Goal: Transaction & Acquisition: Purchase product/service

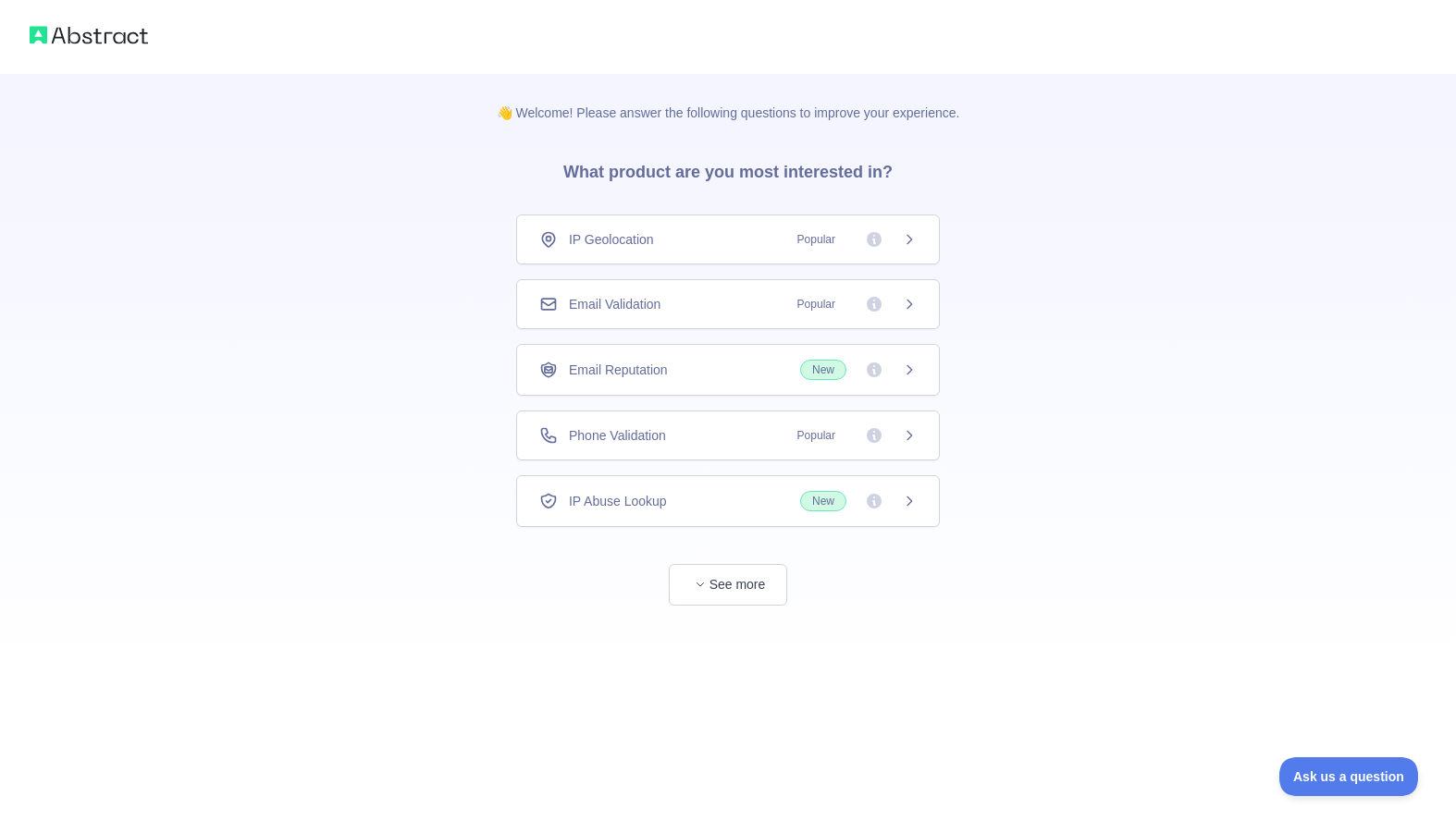
click at [820, 442] on span "Popular" at bounding box center [816, 435] width 60 height 19
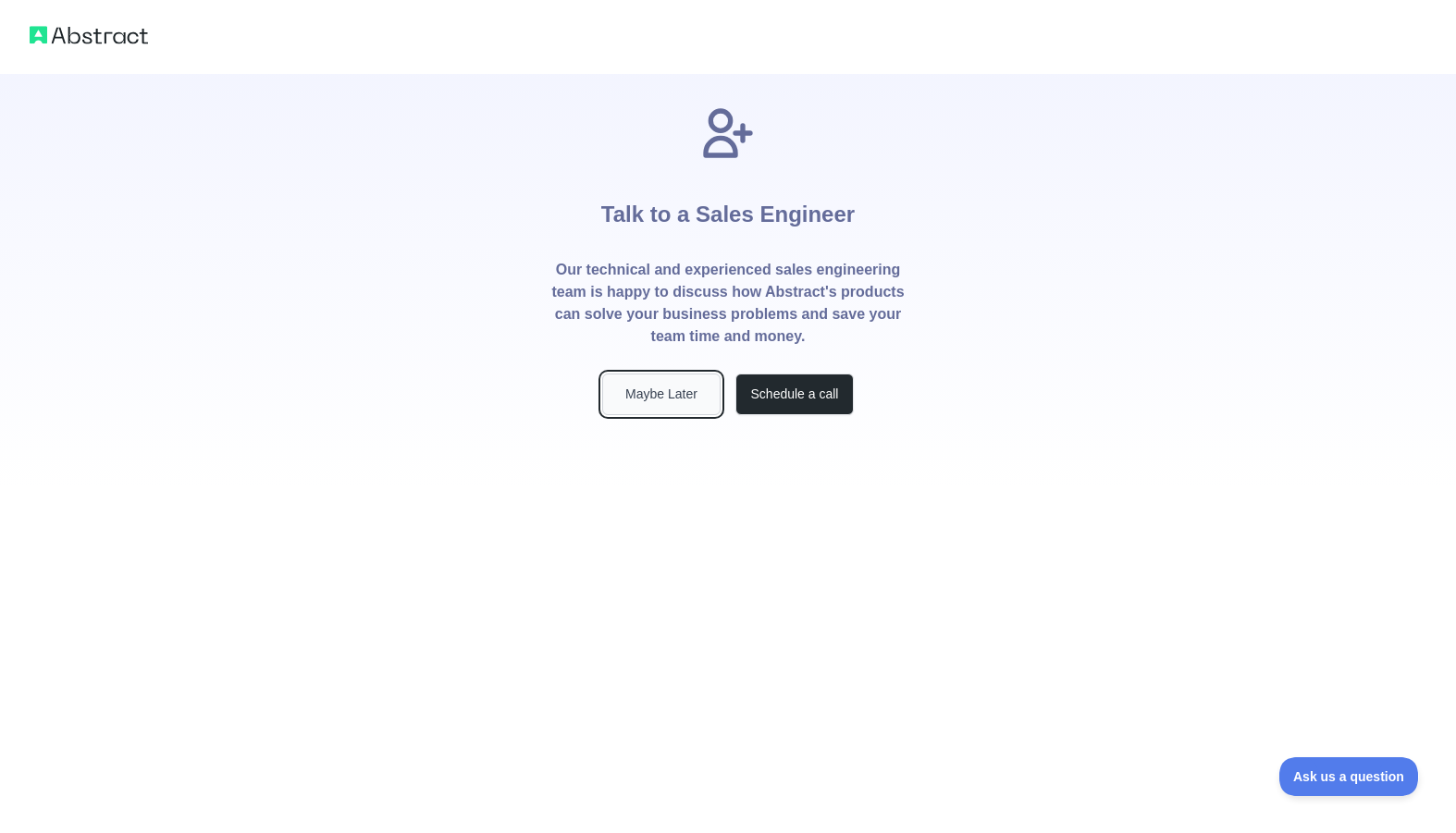
click at [655, 400] on button "Maybe Later" at bounding box center [662, 394] width 119 height 42
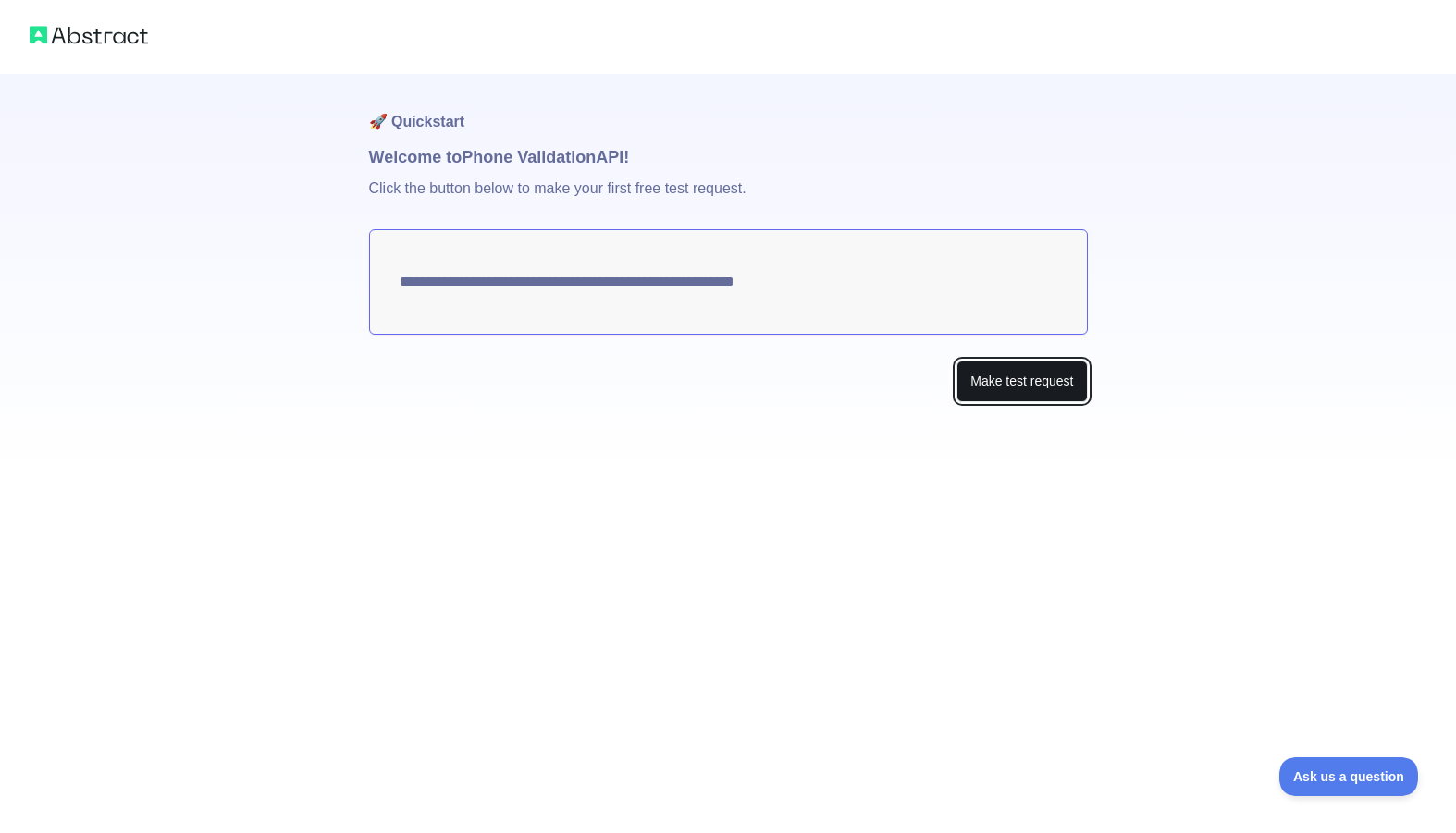
click at [1006, 386] on button "Make test request" at bounding box center [1021, 381] width 131 height 42
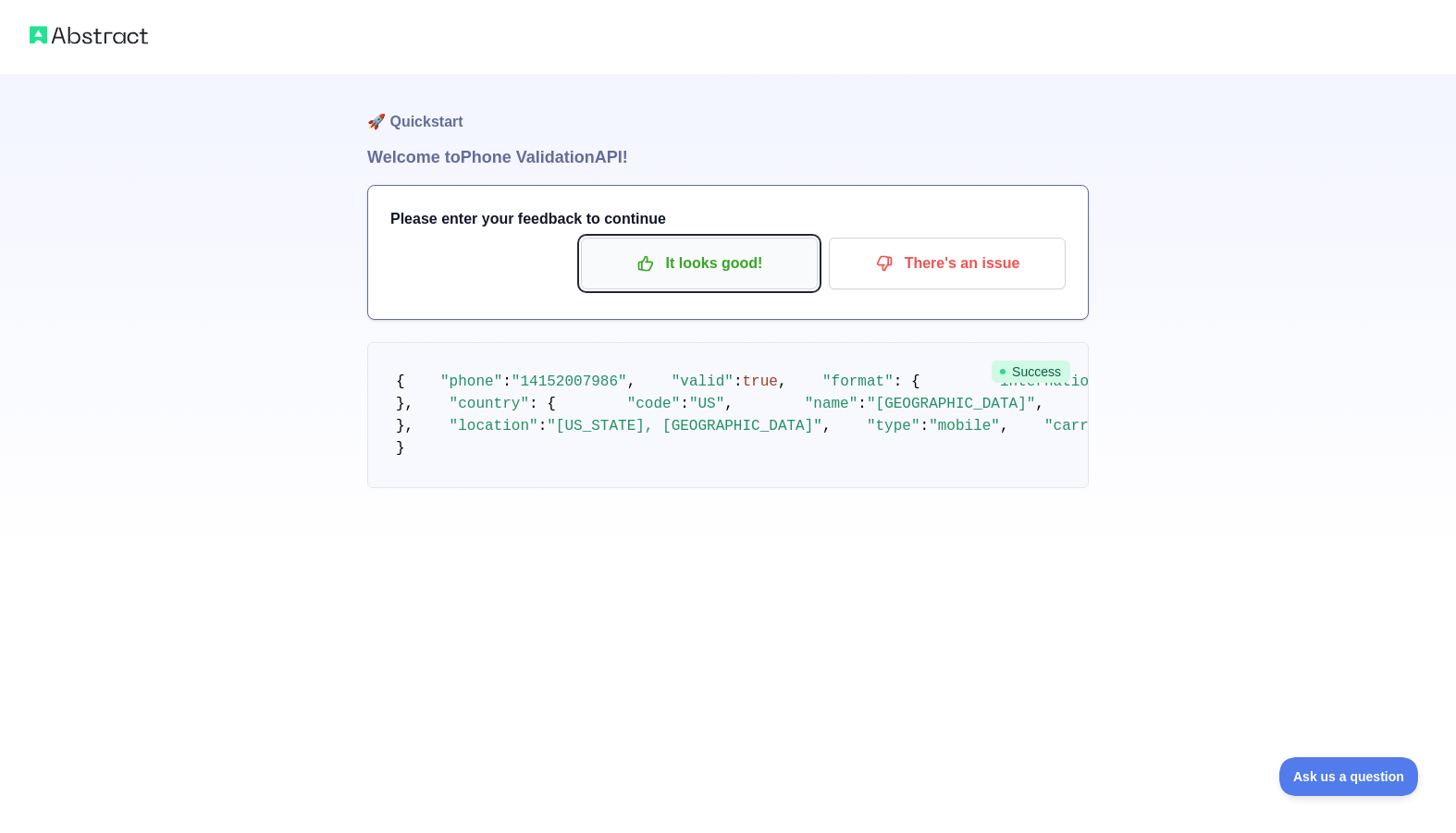
click at [693, 254] on p "It looks good!" at bounding box center [699, 263] width 209 height 32
